Goal: Find specific page/section: Locate a particular part of the current website

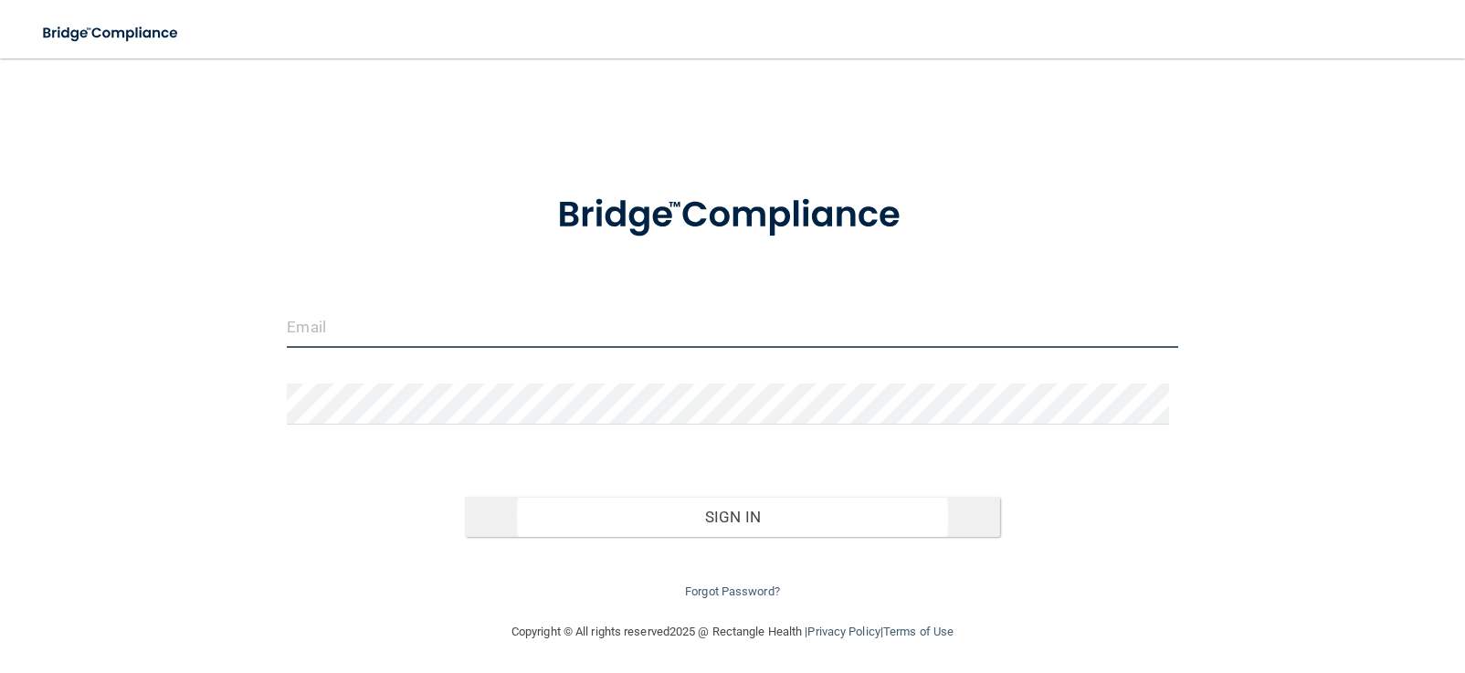
type input "[EMAIL_ADDRESS][DOMAIN_NAME]"
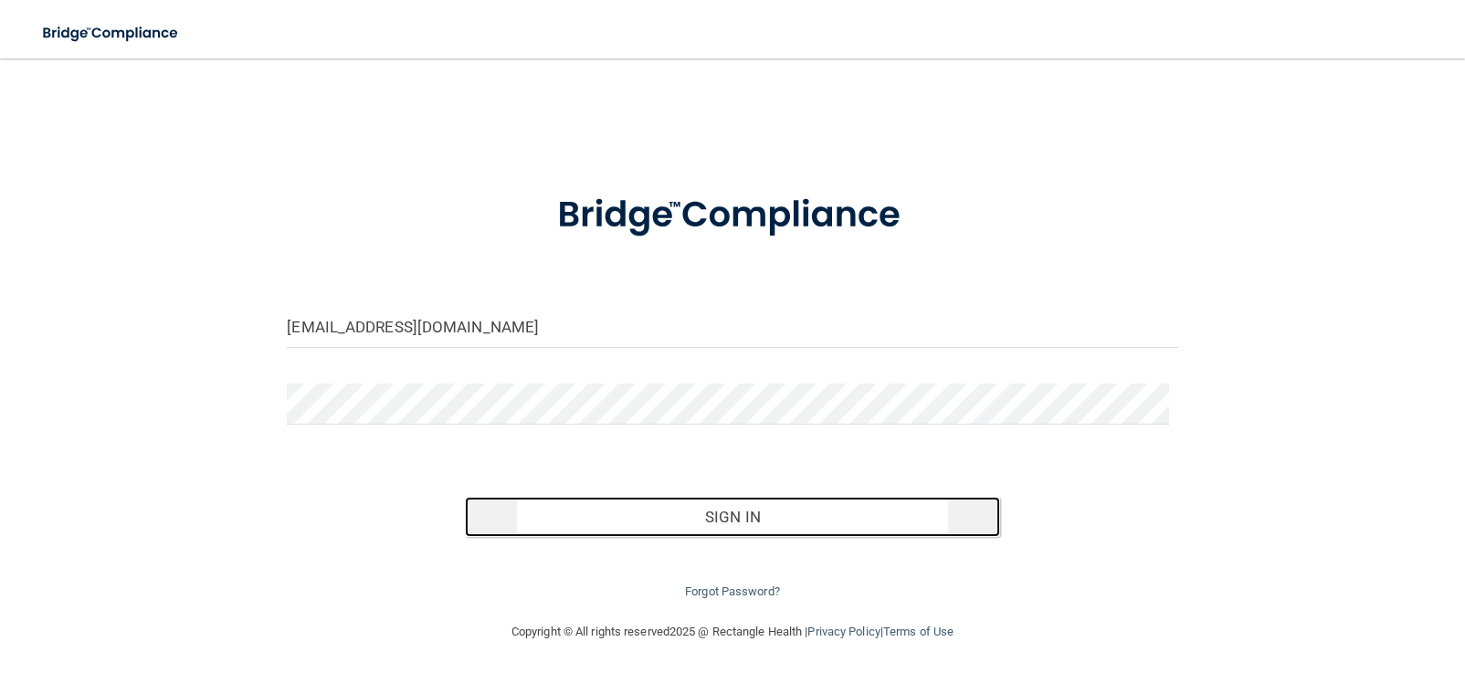
click at [738, 509] on button "Sign In" at bounding box center [732, 517] width 534 height 40
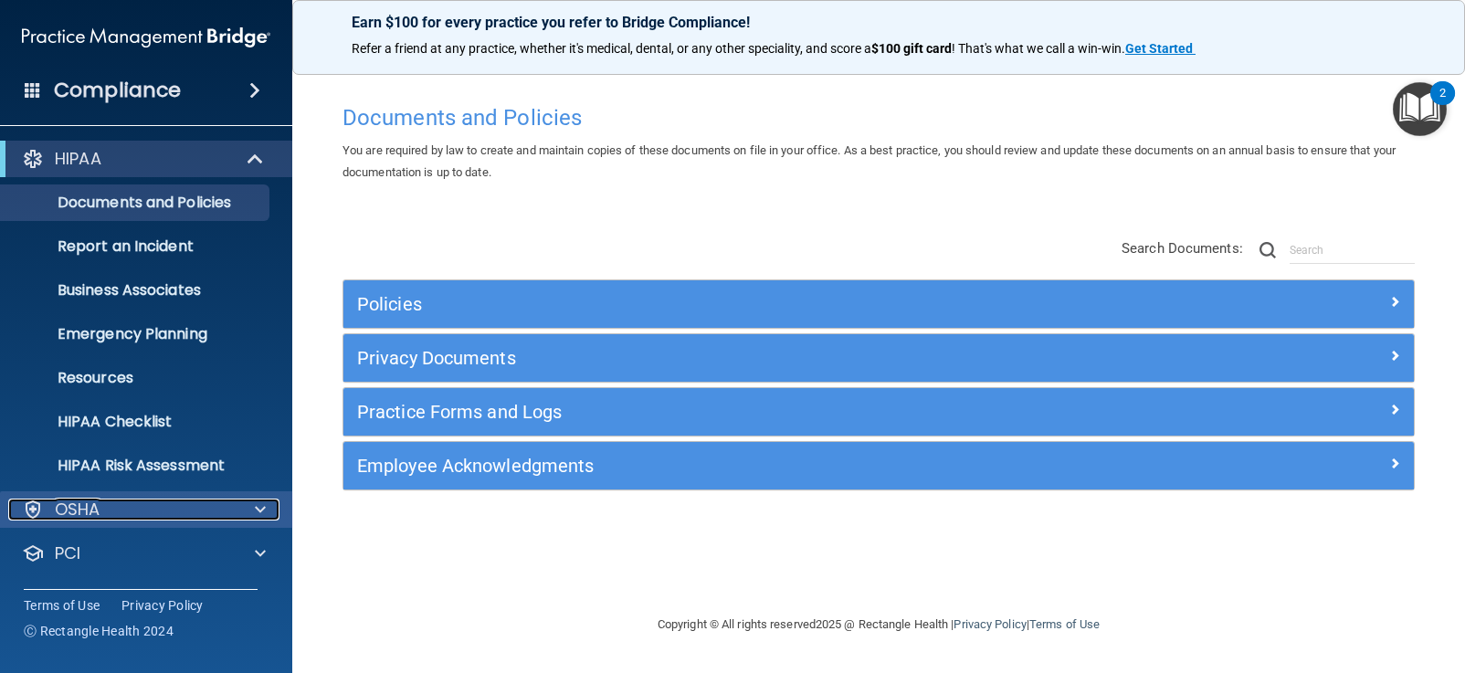
click at [124, 499] on div "OSHA" at bounding box center [121, 510] width 226 height 22
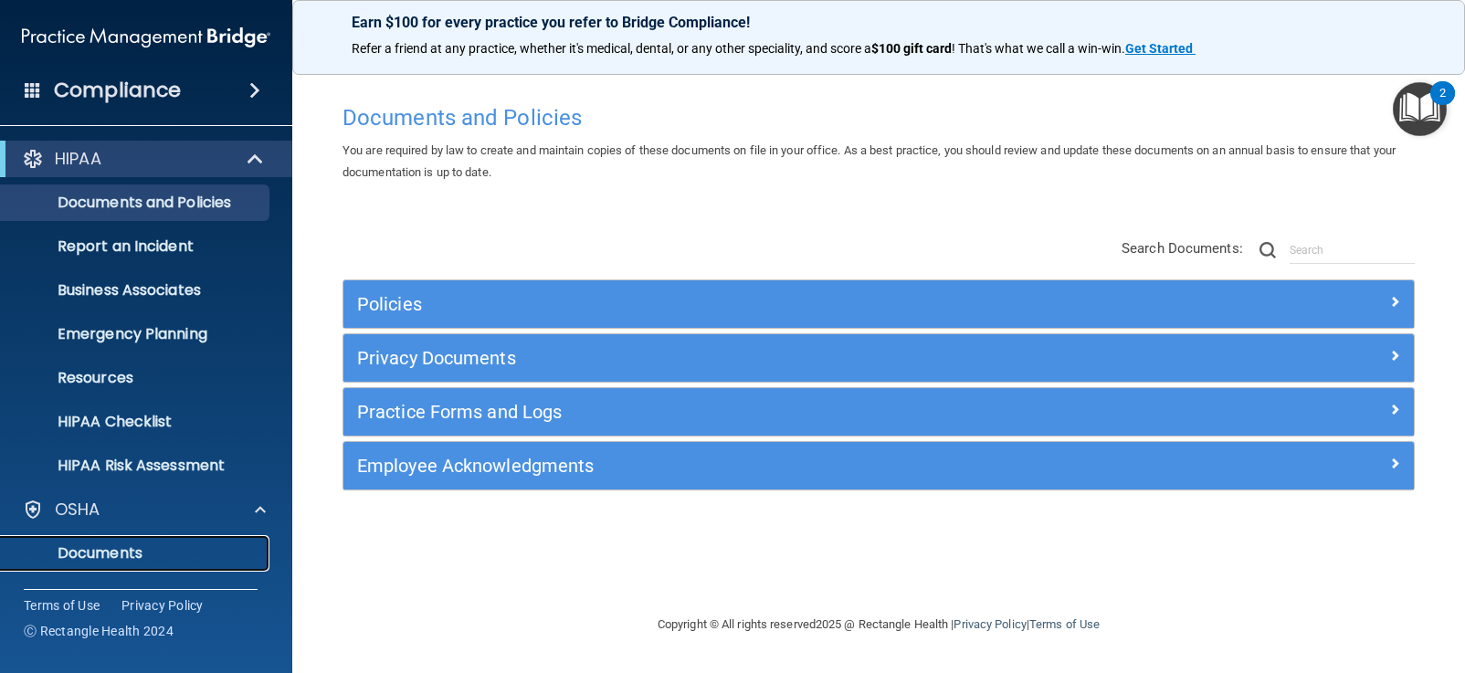
click at [116, 546] on p "Documents" at bounding box center [136, 553] width 249 height 18
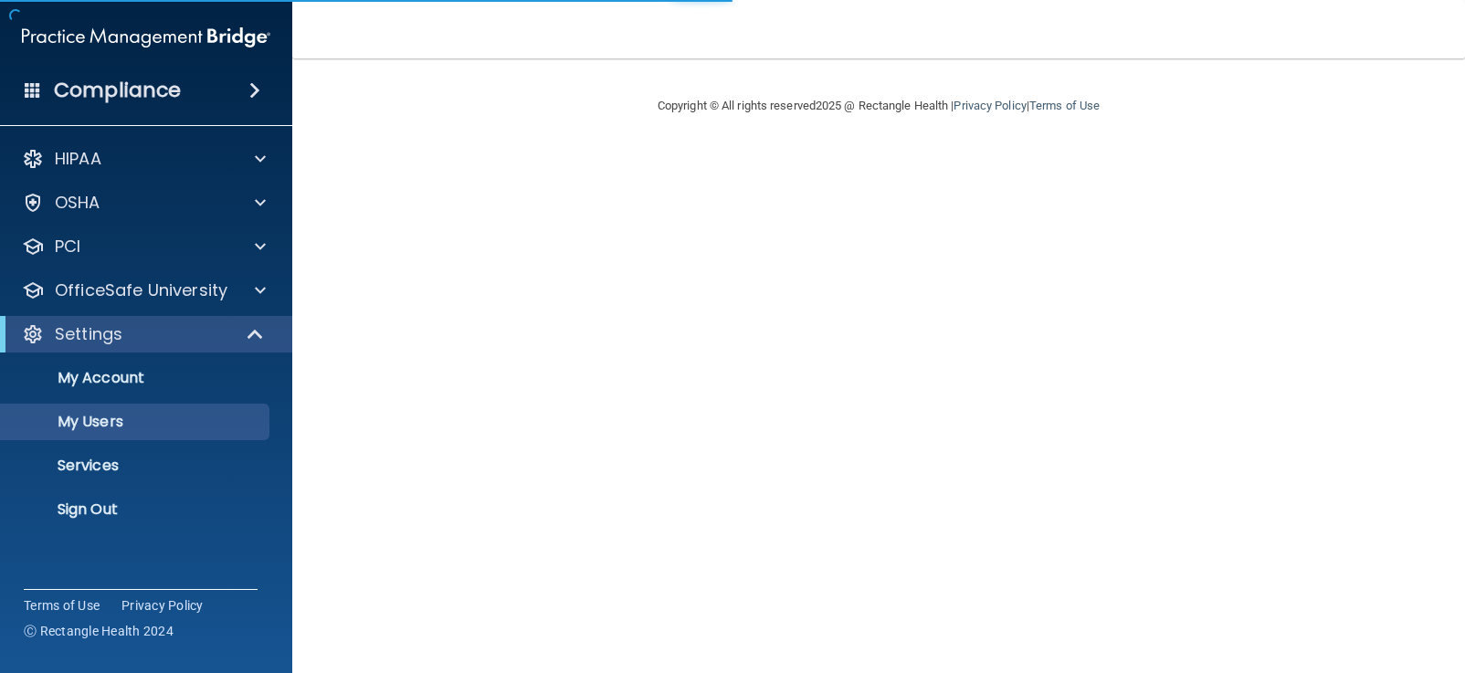
select select "20"
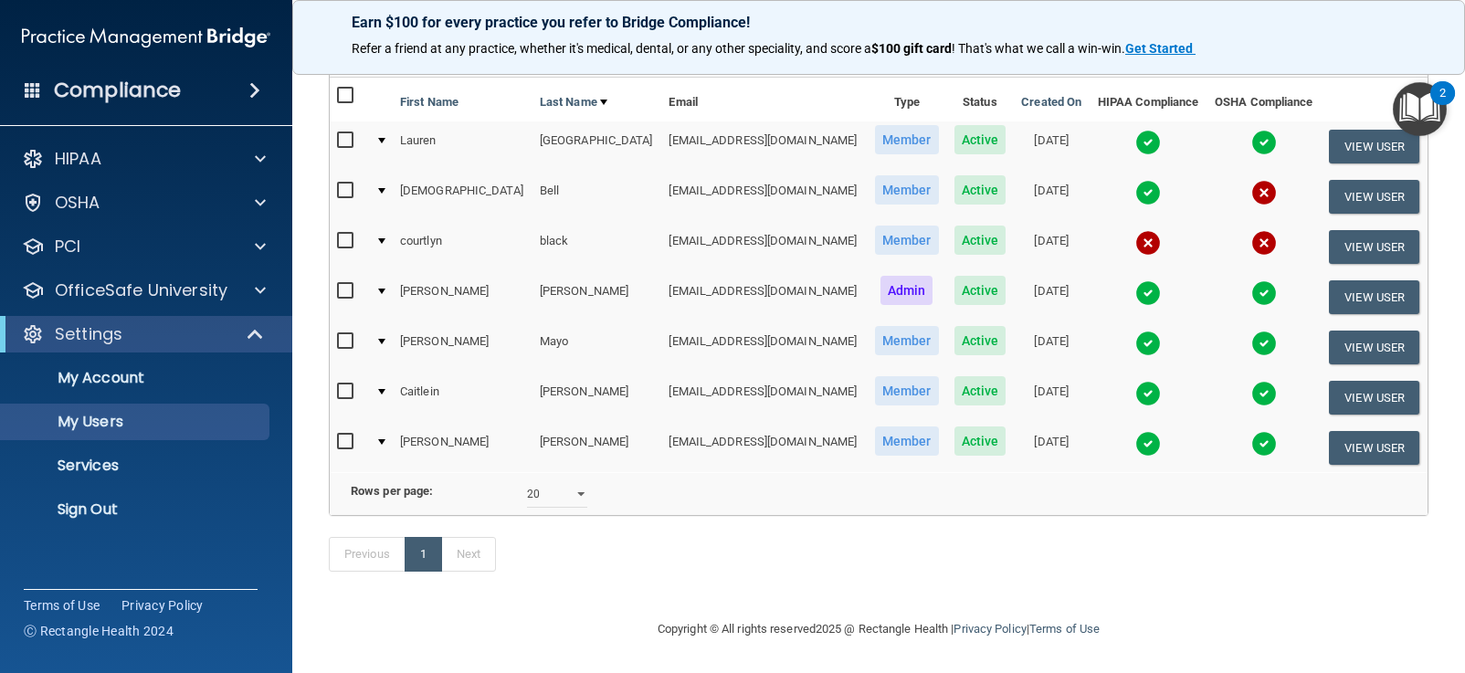
scroll to position [94, 0]
